Goal: Transaction & Acquisition: Purchase product/service

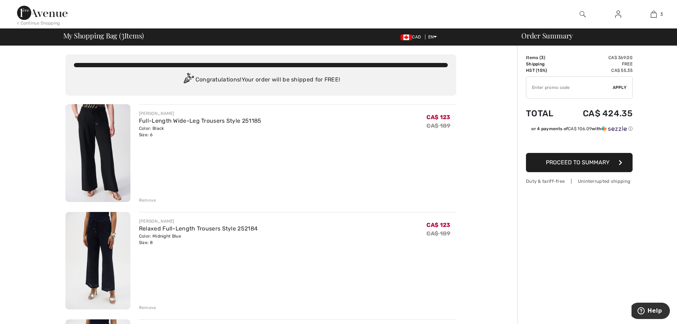
click at [101, 121] on img at bounding box center [97, 153] width 65 height 98
click at [147, 200] on div "Remove" at bounding box center [147, 200] width 17 height 6
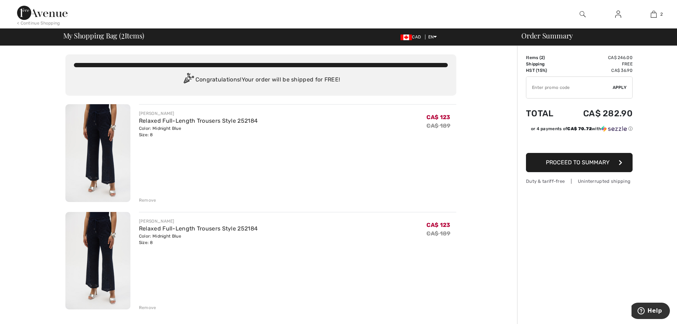
click at [144, 198] on div "Remove" at bounding box center [147, 200] width 17 height 6
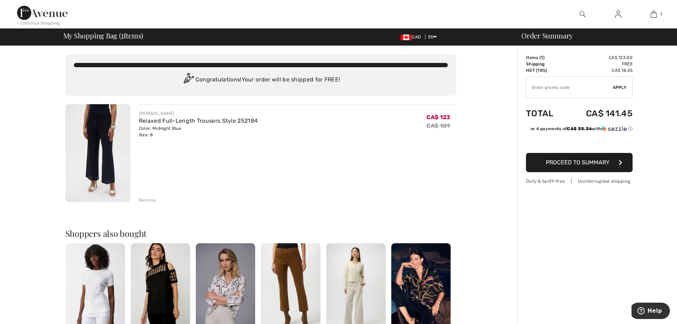
click at [99, 136] on img at bounding box center [97, 153] width 65 height 98
